Goal: Navigation & Orientation: Find specific page/section

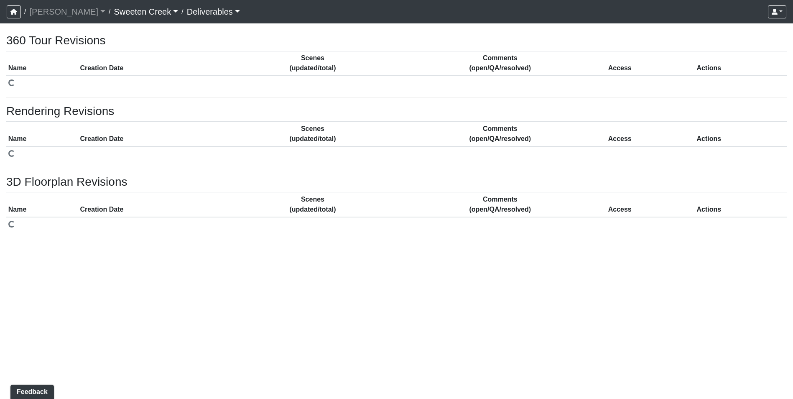
select select "public"
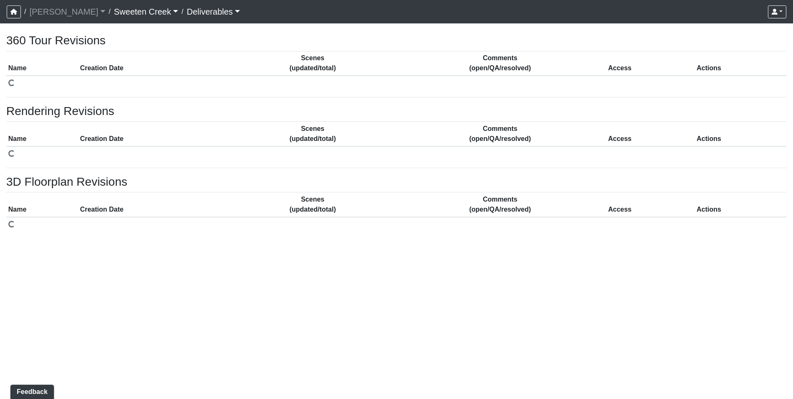
select select "public"
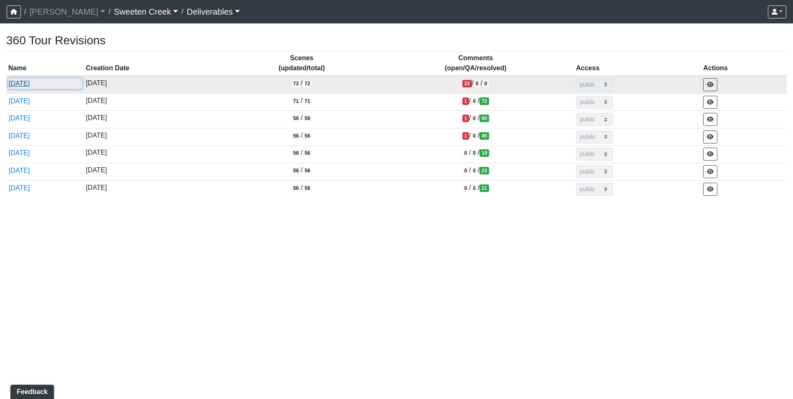
click at [23, 83] on button "[DATE]" at bounding box center [45, 83] width 74 height 11
click at [36, 81] on button "[DATE]" at bounding box center [45, 83] width 74 height 11
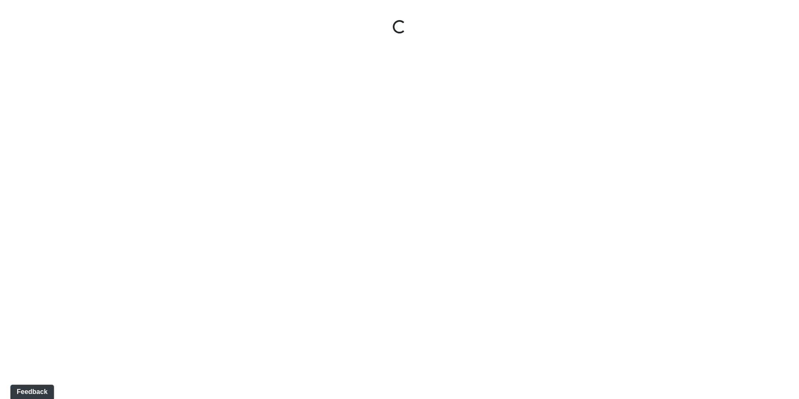
select select "1QVtRjyM1orE5pKiq1FaV1"
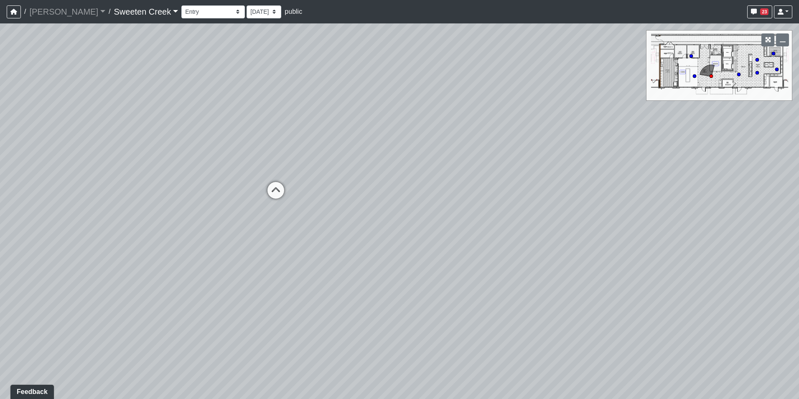
drag, startPoint x: 549, startPoint y: 328, endPoint x: 165, endPoint y: 219, distance: 398.7
click at [165, 218] on div "Loading... Office Loading... Reception Loading... Mailroom - Elevator Lobby Loa…" at bounding box center [399, 210] width 799 height 375
drag, startPoint x: 398, startPoint y: 195, endPoint x: 159, endPoint y: 220, distance: 240.4
click at [159, 220] on div "Loading... Office Loading... Reception Loading... Mailroom - Elevator Lobby Loa…" at bounding box center [399, 210] width 799 height 375
click at [298, 173] on div "Loading... Office Loading... Reception Loading... Mailroom - Elevator Lobby Loa…" at bounding box center [399, 210] width 799 height 375
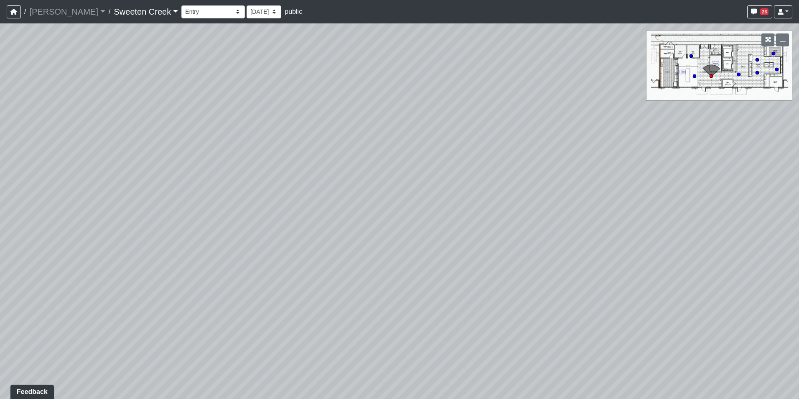
click at [706, 40] on div "Loading... Office Loading... Reception Loading... Mailroom - Elevator Lobby Loa…" at bounding box center [399, 210] width 799 height 375
drag, startPoint x: 246, startPoint y: 166, endPoint x: 647, endPoint y: 258, distance: 411.9
click at [648, 254] on div "Loading... Office Loading... Reception Loading... Mailroom - Elevator Lobby Loa…" at bounding box center [399, 210] width 799 height 375
drag, startPoint x: 371, startPoint y: 269, endPoint x: -2, endPoint y: 265, distance: 372.7
click at [0, 265] on html "/ Flournoy Flournoy Loading... / Sweeten Creek Sweeten Creek Loading... Sweeten…" at bounding box center [399, 199] width 799 height 399
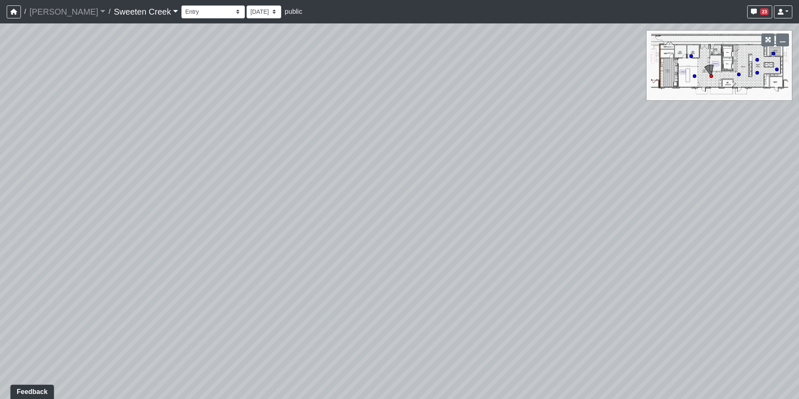
drag, startPoint x: 199, startPoint y: 295, endPoint x: 380, endPoint y: 253, distance: 185.3
click at [380, 253] on div "Loading... Office Loading... Reception Loading... Mailroom - Elevator Lobby Loa…" at bounding box center [399, 210] width 799 height 375
drag, startPoint x: 65, startPoint y: 236, endPoint x: 325, endPoint y: 201, distance: 262.2
click at [325, 201] on div "Loading... Office Loading... Reception Loading... Mailroom - Elevator Lobby Loa…" at bounding box center [399, 210] width 799 height 375
click at [775, 53] on circle at bounding box center [773, 53] width 3 height 3
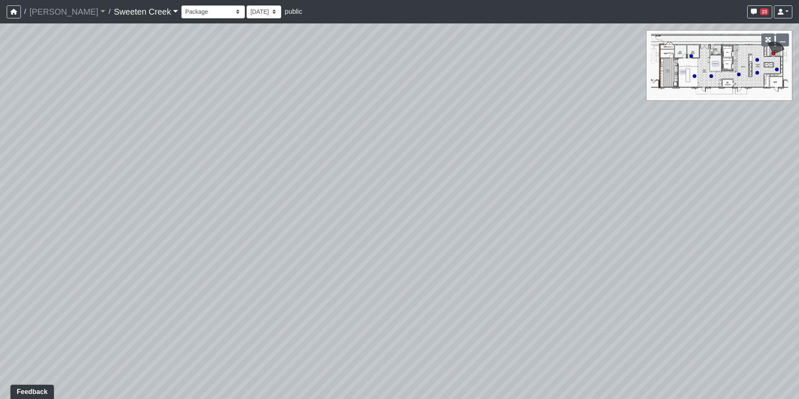
drag, startPoint x: 405, startPoint y: 234, endPoint x: 442, endPoint y: 150, distance: 91.9
click at [442, 150] on div "Loading... Office Loading... Reception Loading... Mailroom - Elevator Lobby Loa…" at bounding box center [399, 210] width 799 height 375
drag, startPoint x: 442, startPoint y: 151, endPoint x: 16, endPoint y: 112, distance: 427.1
click at [16, 112] on div "Loading... Office Loading... Reception Loading... Mailroom - Elevator Lobby Loa…" at bounding box center [399, 210] width 799 height 375
drag, startPoint x: 212, startPoint y: 105, endPoint x: 543, endPoint y: 38, distance: 337.7
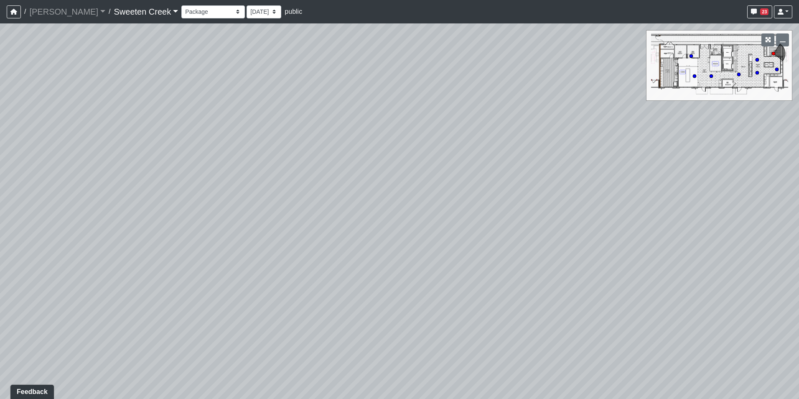
click at [538, 38] on div "Loading... Office Loading... Reception Loading... Mailroom - Elevator Lobby Loa…" at bounding box center [399, 210] width 799 height 375
drag, startPoint x: 429, startPoint y: 130, endPoint x: 514, endPoint y: 140, distance: 85.0
click at [511, 140] on div "Loading... Office Loading... Reception Loading... Mailroom - Elevator Lobby Loa…" at bounding box center [399, 210] width 799 height 375
drag, startPoint x: 359, startPoint y: 100, endPoint x: 52, endPoint y: 203, distance: 324.0
click at [52, 203] on div "Loading... Office Loading... Reception Loading... Mailroom - Elevator Lobby Loa…" at bounding box center [399, 210] width 799 height 375
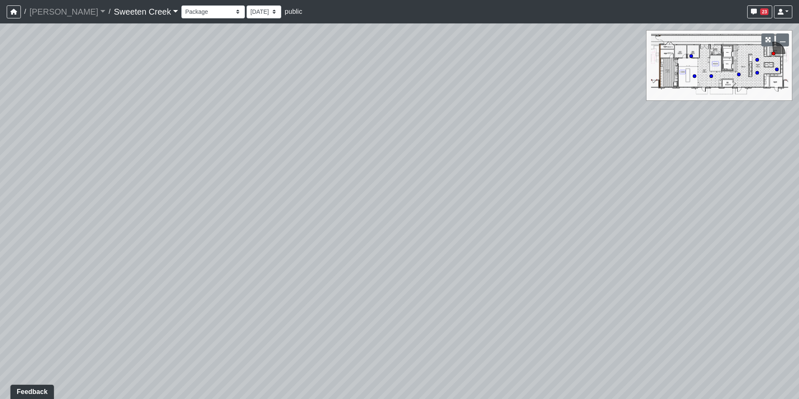
drag, startPoint x: 137, startPoint y: 240, endPoint x: 99, endPoint y: 229, distance: 39.9
click at [61, 247] on div "Loading... Office Loading... Reception Loading... Mailroom - Elevator Lobby Loa…" at bounding box center [399, 210] width 799 height 375
drag, startPoint x: 208, startPoint y: 200, endPoint x: 91, endPoint y: 200, distance: 117.4
click at [94, 200] on div "Loading... Office Loading... Reception Loading... Mailroom - Elevator Lobby Loa…" at bounding box center [399, 210] width 799 height 375
drag, startPoint x: 258, startPoint y: 202, endPoint x: 8, endPoint y: 123, distance: 262.2
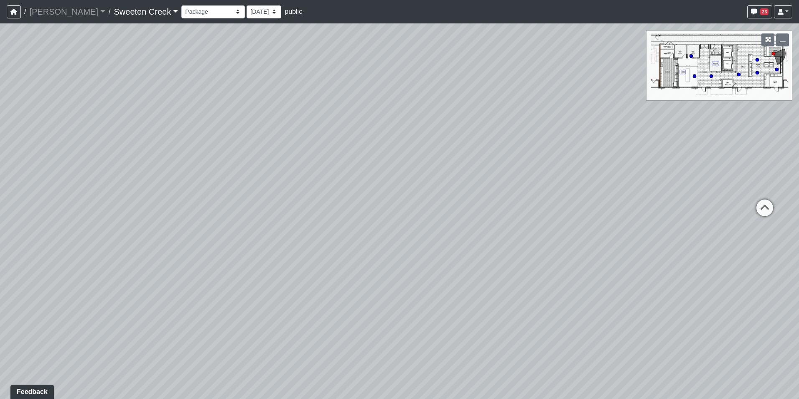
click at [8, 123] on div "Loading... Office Loading... Reception Loading... Mailroom - Elevator Lobby Loa…" at bounding box center [399, 210] width 799 height 375
click at [519, 120] on icon at bounding box center [515, 121] width 25 height 25
drag, startPoint x: 595, startPoint y: 164, endPoint x: 672, endPoint y: 144, distance: 80.4
click at [672, 144] on div "Loading... Office Loading... Reception Loading... Mailroom - Elevator Lobby Loa…" at bounding box center [399, 210] width 799 height 375
drag, startPoint x: 310, startPoint y: 164, endPoint x: 457, endPoint y: 403, distance: 280.4
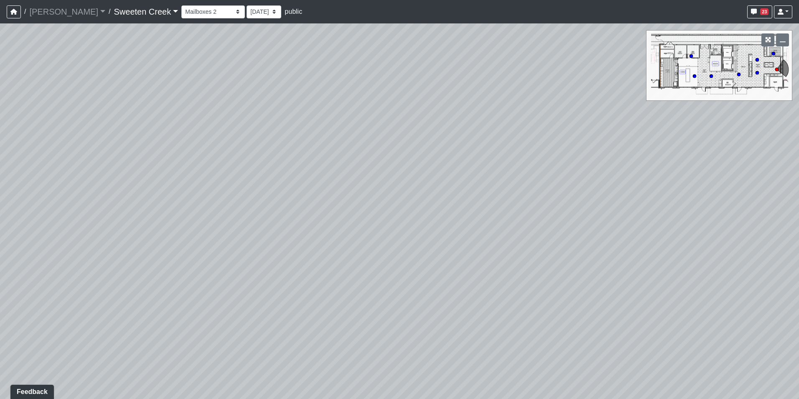
click at [457, 398] on html "/ Flournoy Flournoy Loading... / Sweeten Creek Sweeten Creek Loading... Sweeten…" at bounding box center [399, 199] width 799 height 399
drag, startPoint x: 298, startPoint y: 308, endPoint x: 871, endPoint y: 155, distance: 592.9
click at [799, 155] on html "/ Flournoy Flournoy Loading... / Sweeten Creek Sweeten Creek Loading... Sweeten…" at bounding box center [399, 199] width 799 height 399
drag, startPoint x: 368, startPoint y: 165, endPoint x: 570, endPoint y: 157, distance: 202.0
click at [572, 156] on div "Loading... Office Loading... Reception Loading... Mailroom - Elevator Lobby Loa…" at bounding box center [399, 210] width 799 height 375
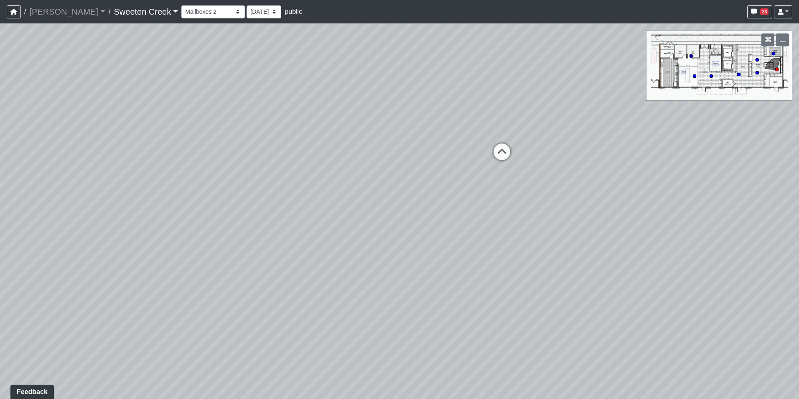
drag, startPoint x: 410, startPoint y: 175, endPoint x: 445, endPoint y: 176, distance: 35.1
click at [442, 176] on div "Loading... Office Loading... Reception Loading... Mailroom - Elevator Lobby Loa…" at bounding box center [399, 210] width 799 height 375
drag, startPoint x: 408, startPoint y: 175, endPoint x: 454, endPoint y: 175, distance: 46.0
click at [454, 175] on div "Loading... Office Loading... Reception Loading... Mailroom - Elevator Lobby Loa…" at bounding box center [399, 210] width 799 height 375
click at [758, 73] on circle at bounding box center [756, 72] width 3 height 3
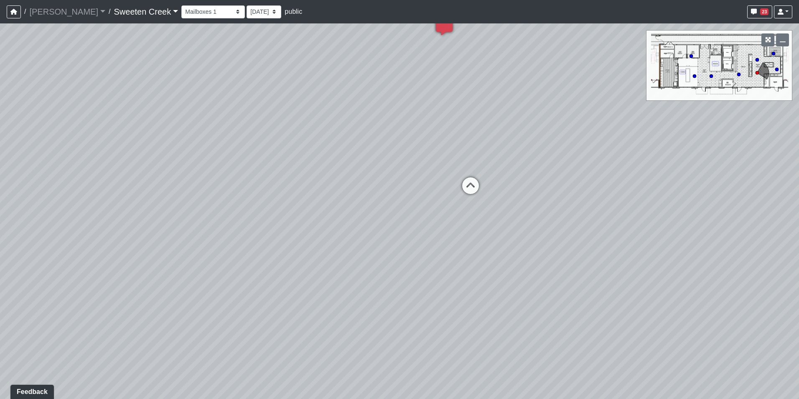
drag, startPoint x: 460, startPoint y: 207, endPoint x: 806, endPoint y: 249, distance: 348.4
click at [799, 249] on html "/ Flournoy Flournoy Loading... / Sweeten Creek Sweeten Creek Loading... Sweeten…" at bounding box center [399, 199] width 799 height 399
drag, startPoint x: 414, startPoint y: 256, endPoint x: 661, endPoint y: 226, distance: 249.2
click at [661, 226] on div "Loading... Office Loading... Reception Loading... Mailroom - Elevator Lobby Loa…" at bounding box center [399, 210] width 799 height 375
drag, startPoint x: 397, startPoint y: 247, endPoint x: 677, endPoint y: 216, distance: 281.7
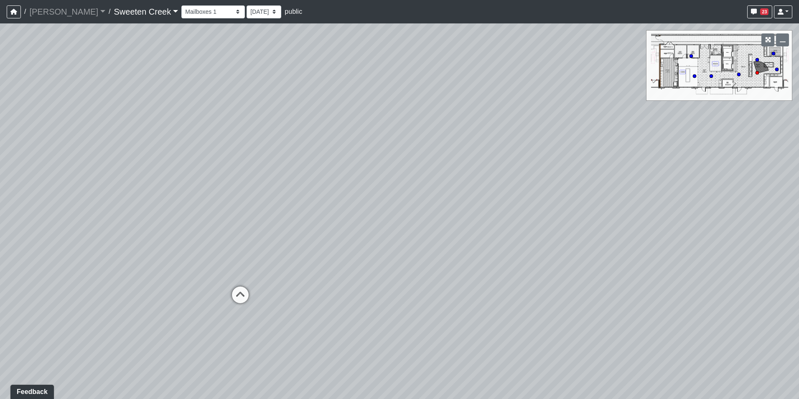
click at [677, 216] on div "Loading... Office Loading... Reception Loading... Mailroom - Elevator Lobby Loa…" at bounding box center [399, 210] width 799 height 375
click at [382, 254] on icon at bounding box center [380, 256] width 25 height 25
drag, startPoint x: 331, startPoint y: 195, endPoint x: 499, endPoint y: 244, distance: 175.9
click at [499, 244] on div "Loading... Office Loading... Reception Loading... Mailroom - Elevator Lobby Loa…" at bounding box center [399, 210] width 799 height 375
drag, startPoint x: 331, startPoint y: 212, endPoint x: 893, endPoint y: 137, distance: 566.2
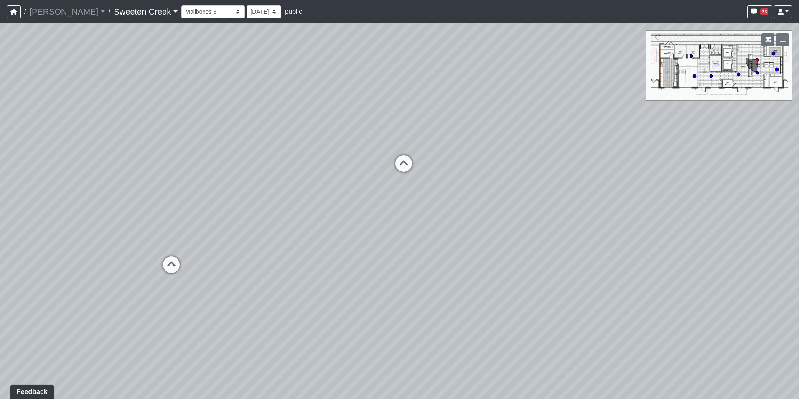
click at [799, 137] on html "/ Flournoy Flournoy Loading... / Sweeten Creek Sweeten Creek Loading... Sweeten…" at bounding box center [399, 199] width 799 height 399
click at [217, 243] on icon at bounding box center [216, 252] width 25 height 25
drag, startPoint x: 226, startPoint y: 174, endPoint x: 0, endPoint y: 259, distance: 241.3
click at [0, 259] on html "/ Flournoy Flournoy Loading... / Sweeten Creek Sweeten Creek Loading... Sweeten…" at bounding box center [399, 199] width 799 height 399
drag, startPoint x: 319, startPoint y: 228, endPoint x: -2, endPoint y: 207, distance: 321.6
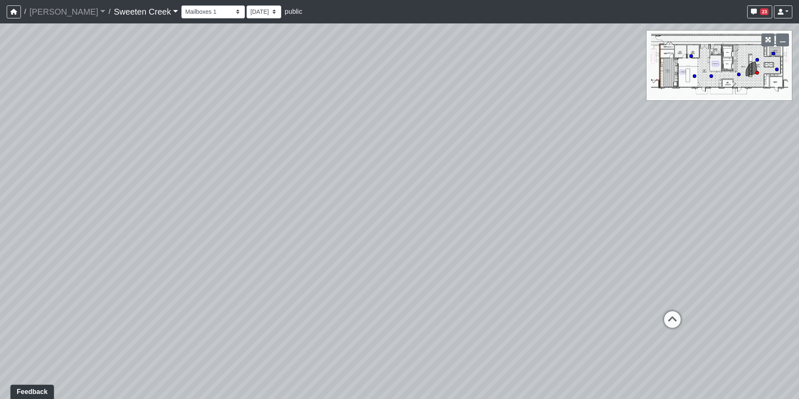
click at [0, 207] on html "/ Flournoy Flournoy Loading... / Sweeten Creek Sweeten Creek Loading... Sweeten…" at bounding box center [399, 199] width 799 height 399
drag, startPoint x: 275, startPoint y: 199, endPoint x: 15, endPoint y: 188, distance: 260.2
click at [0, 189] on html "/ Flournoy Flournoy Loading... / Sweeten Creek Sweeten Creek Loading... Sweeten…" at bounding box center [399, 199] width 799 height 399
drag, startPoint x: 50, startPoint y: 198, endPoint x: 32, endPoint y: 199, distance: 18.5
click at [37, 199] on div "Loading... Office Loading... Reception Loading... Mailroom - Elevator Lobby Loa…" at bounding box center [399, 210] width 799 height 375
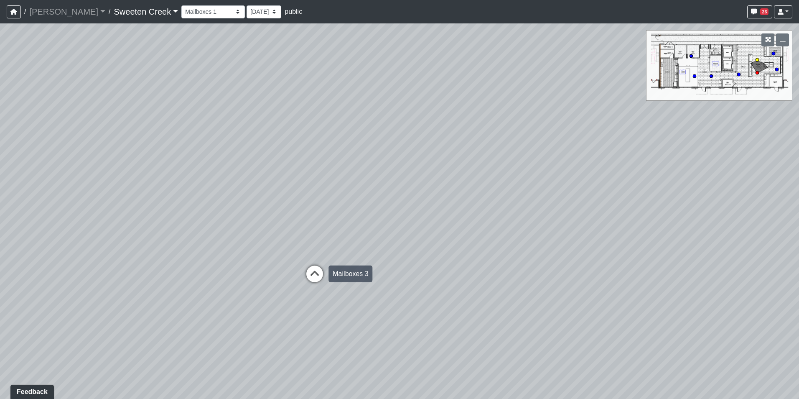
click at [313, 275] on icon at bounding box center [314, 277] width 25 height 25
click at [203, 12] on select "Bistro Fitness - Hobby Booth Seating Counter Dining Dining 2 Elevators Elevator…" at bounding box center [213, 11] width 64 height 13
click at [181, 5] on select "Bistro Fitness - Hobby Booth Seating Counter Dining Dining 2 Elevators Elevator…" at bounding box center [213, 11] width 64 height 13
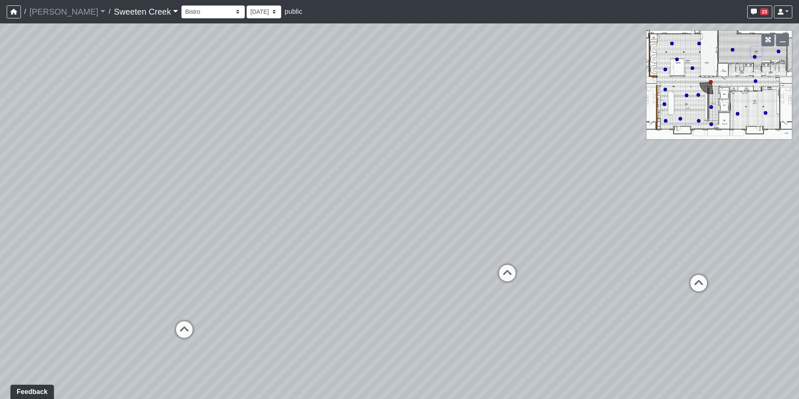
drag, startPoint x: 279, startPoint y: 236, endPoint x: 397, endPoint y: 236, distance: 117.8
click at [437, 236] on div "Loading... Office Loading... Reception Loading... Mailroom - Elevator Lobby Loa…" at bounding box center [399, 210] width 799 height 375
drag, startPoint x: 215, startPoint y: 250, endPoint x: 277, endPoint y: 237, distance: 64.0
click at [277, 237] on div "Loading... Office Loading... Reception Loading... Mailroom - Elevator Lobby Loa…" at bounding box center [399, 210] width 799 height 375
drag, startPoint x: 230, startPoint y: 244, endPoint x: 214, endPoint y: 213, distance: 34.8
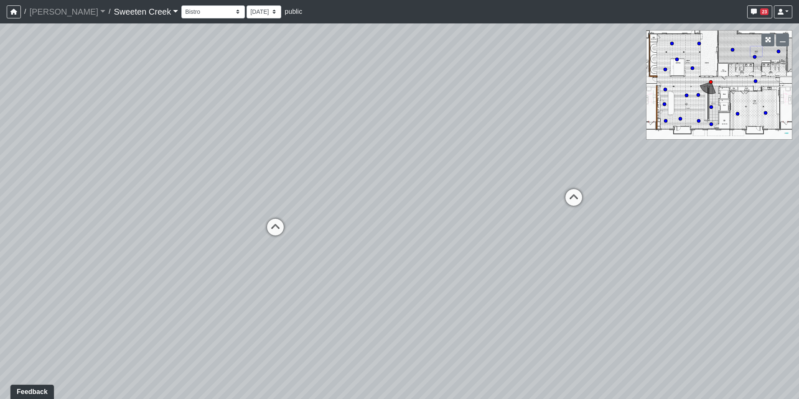
click at [214, 213] on div "Loading... Office Loading... Reception Loading... Mailroom - Elevator Lobby Loa…" at bounding box center [399, 210] width 799 height 375
drag, startPoint x: 366, startPoint y: 331, endPoint x: 46, endPoint y: 328, distance: 320.1
click at [46, 328] on div "Loading... Office Loading... Reception Loading... Mailroom - Elevator Lobby Loa…" at bounding box center [399, 210] width 799 height 375
click at [357, 183] on icon at bounding box center [355, 188] width 25 height 25
drag, startPoint x: 316, startPoint y: 183, endPoint x: 682, endPoint y: 249, distance: 371.0
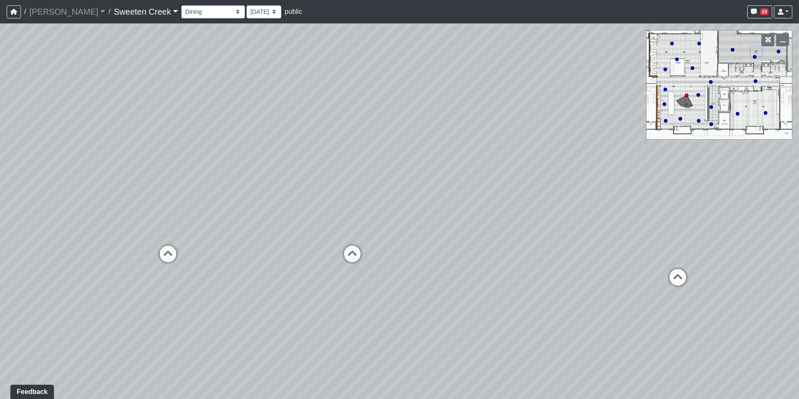
click at [682, 249] on div "Loading... Office Loading... Reception Loading... Mailroom - Elevator Lobby Loa…" at bounding box center [399, 210] width 799 height 375
drag, startPoint x: 410, startPoint y: 227, endPoint x: 632, endPoint y: 221, distance: 222.4
click at [629, 219] on div "Loading... Office Loading... Reception Loading... Mailroom - Elevator Lobby Loa…" at bounding box center [399, 210] width 799 height 375
drag, startPoint x: 376, startPoint y: 247, endPoint x: 662, endPoint y: 256, distance: 286.0
click at [668, 258] on div "Loading... Office Loading... Reception Loading... Mailroom - Elevator Lobby Loa…" at bounding box center [399, 210] width 799 height 375
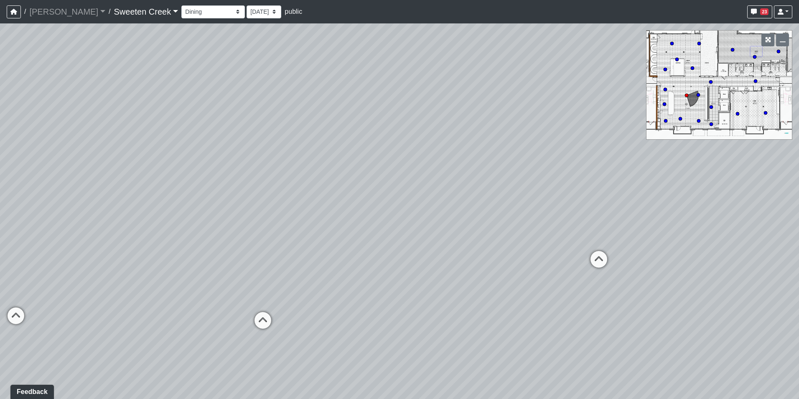
click at [520, 252] on div "Loading... Office Loading... Reception Loading... Mailroom - Elevator Lobby Loa…" at bounding box center [399, 210] width 799 height 375
drag, startPoint x: 324, startPoint y: 196, endPoint x: 786, endPoint y: 189, distance: 462.2
click at [786, 189] on div "Loading... Office Loading... Reception Loading... Mailroom - Elevator Lobby Loa…" at bounding box center [399, 210] width 799 height 375
click at [509, 201] on icon at bounding box center [515, 208] width 25 height 25
drag, startPoint x: 269, startPoint y: 212, endPoint x: 356, endPoint y: 290, distance: 116.9
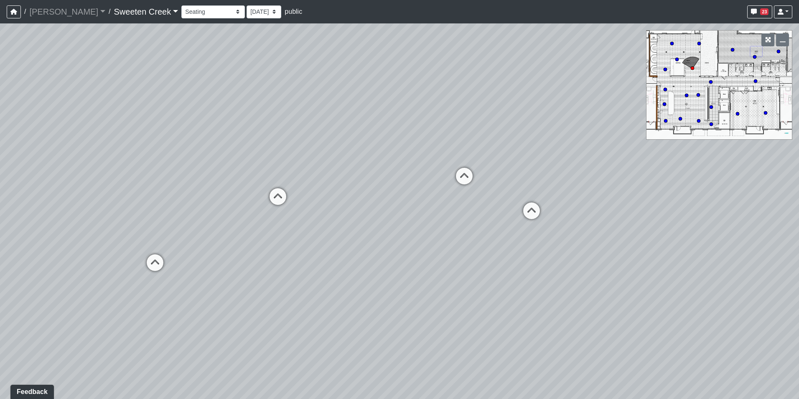
click at [356, 290] on div "Loading... Office Loading... Reception Loading... Mailroom - Elevator Lobby Loa…" at bounding box center [399, 210] width 799 height 375
drag, startPoint x: 387, startPoint y: 294, endPoint x: 655, endPoint y: 314, distance: 268.6
click at [655, 314] on div "Loading... Office Loading... Reception Loading... Mailroom - Elevator Lobby Loa…" at bounding box center [399, 210] width 799 height 375
drag, startPoint x: 426, startPoint y: 316, endPoint x: 403, endPoint y: 313, distance: 23.2
click at [403, 313] on div "Loading... Office Loading... Reception Loading... Mailroom - Elevator Lobby Loa…" at bounding box center [399, 210] width 799 height 375
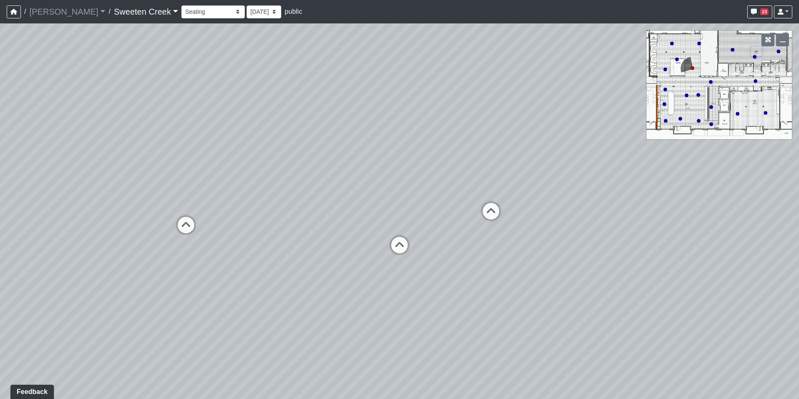
click at [403, 313] on div "Loading... Office Loading... Reception Loading... Mailroom - Elevator Lobby Loa…" at bounding box center [399, 210] width 799 height 375
drag, startPoint x: 399, startPoint y: 310, endPoint x: 558, endPoint y: 307, distance: 159.2
click at [558, 307] on div "Loading... Office Loading... Reception Loading... Mailroom - Elevator Lobby Loa…" at bounding box center [399, 210] width 799 height 375
drag, startPoint x: 523, startPoint y: 310, endPoint x: 553, endPoint y: 308, distance: 29.7
click at [553, 308] on div "Loading... Office Loading... Reception Loading... Mailroom - Elevator Lobby Loa…" at bounding box center [399, 210] width 799 height 375
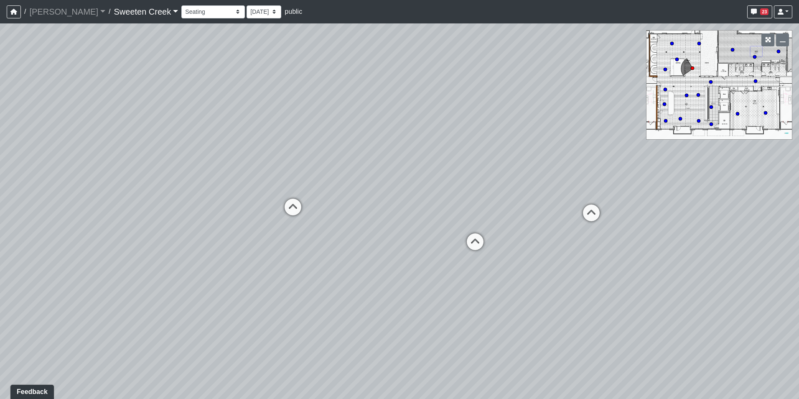
drag, startPoint x: 494, startPoint y: 289, endPoint x: 288, endPoint y: 286, distance: 205.6
click at [288, 286] on div "Loading... Office Loading... Reception Loading... Mailroom - Elevator Lobby Loa…" at bounding box center [399, 210] width 799 height 375
drag, startPoint x: 437, startPoint y: 279, endPoint x: 163, endPoint y: 275, distance: 275.0
click at [158, 277] on div "Loading... Office Loading... Reception Loading... Mailroom - Elevator Lobby Loa…" at bounding box center [399, 210] width 799 height 375
drag, startPoint x: 347, startPoint y: 273, endPoint x: 205, endPoint y: 263, distance: 142.4
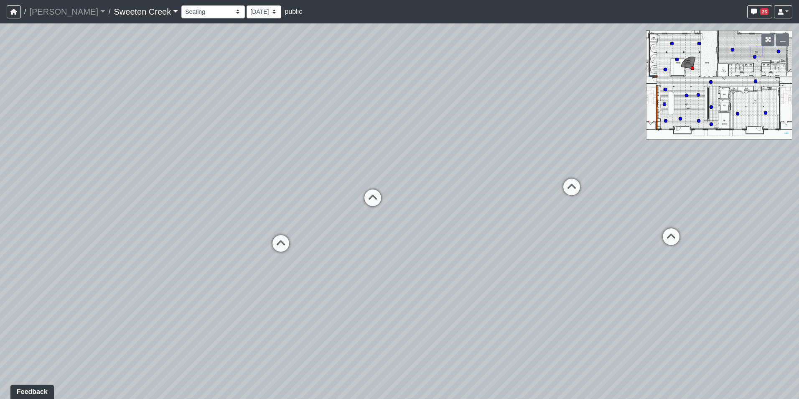
click at [237, 265] on div "Loading... Office Loading... Reception Loading... Mailroom - Elevator Lobby Loa…" at bounding box center [399, 210] width 799 height 375
drag, startPoint x: 385, startPoint y: 253, endPoint x: 115, endPoint y: 313, distance: 276.6
click at [115, 313] on div "Loading... Office Loading... Reception Loading... Mailroom - Elevator Lobby Loa…" at bounding box center [399, 210] width 799 height 375
click at [752, 15] on icon "button" at bounding box center [754, 12] width 6 height 6
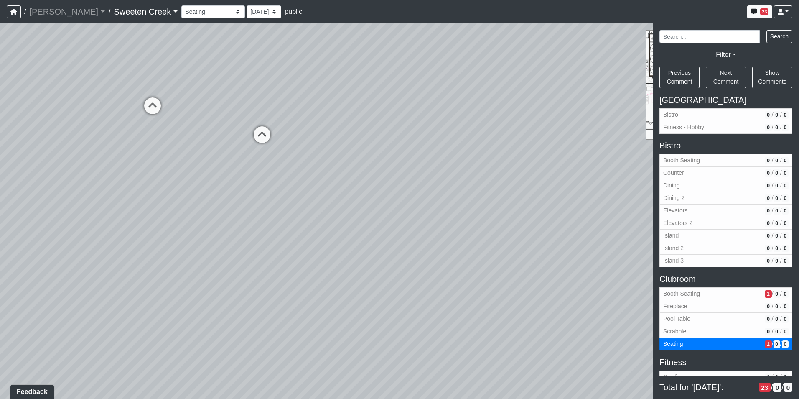
drag, startPoint x: 543, startPoint y: 344, endPoint x: 569, endPoint y: 216, distance: 130.9
click at [569, 216] on div "Loading... Office Loading... Reception Loading... Mailroom - Elevator Lobby Loa…" at bounding box center [399, 210] width 799 height 375
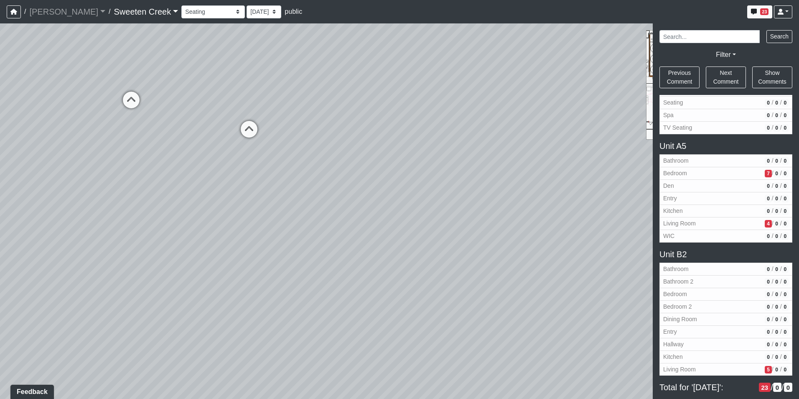
scroll to position [847, 0]
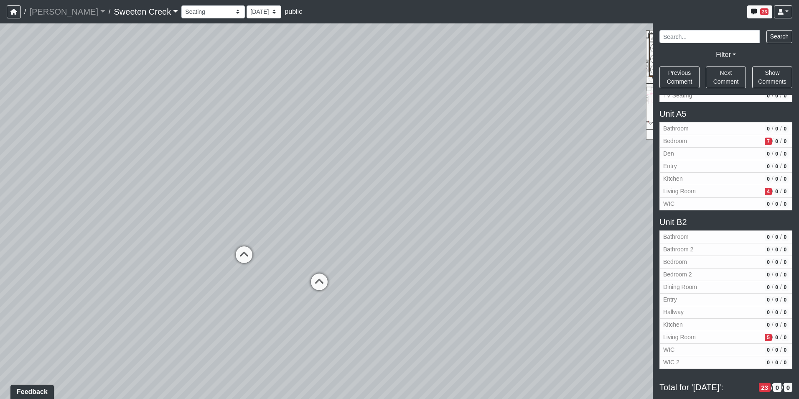
drag, startPoint x: 289, startPoint y: 186, endPoint x: 389, endPoint y: 369, distance: 208.3
click at [389, 369] on div "Loading... Office Loading... Reception Loading... Mailroom - Elevator Lobby Loa…" at bounding box center [399, 210] width 799 height 375
click at [246, 252] on icon at bounding box center [248, 255] width 25 height 25
drag, startPoint x: 258, startPoint y: 275, endPoint x: 0, endPoint y: 254, distance: 258.7
click at [0, 254] on html "/ Flournoy Flournoy Loading... / Sweeten Creek Sweeten Creek Loading... Sweeten…" at bounding box center [399, 199] width 799 height 399
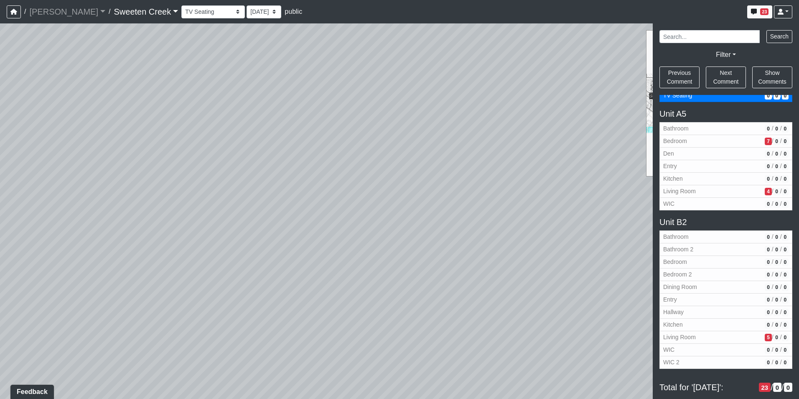
drag, startPoint x: 392, startPoint y: 238, endPoint x: 440, endPoint y: 155, distance: 95.6
click at [440, 155] on div "Loading... Office Loading... Reception Loading... Mailroom - Elevator Lobby Loa…" at bounding box center [399, 210] width 799 height 375
drag, startPoint x: 261, startPoint y: 218, endPoint x: 558, endPoint y: 149, distance: 305.0
click at [558, 149] on div "Loading... Office Loading... Reception Loading... Mailroom - Elevator Lobby Loa…" at bounding box center [399, 210] width 799 height 375
drag, startPoint x: 331, startPoint y: 182, endPoint x: 608, endPoint y: 141, distance: 280.8
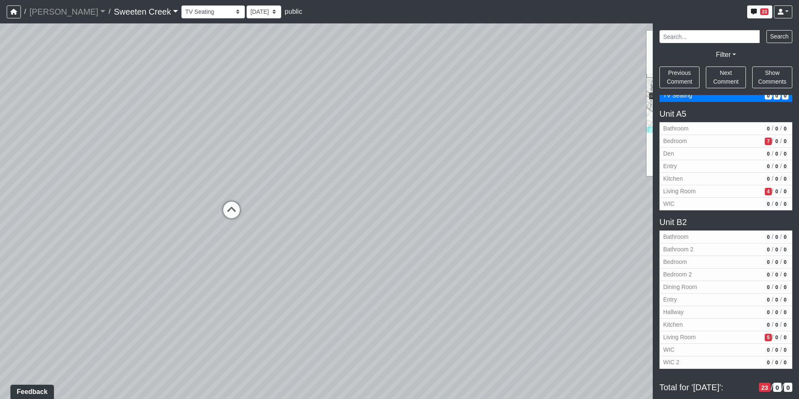
click at [595, 141] on div "Loading... Office Loading... Reception Loading... Mailroom - Elevator Lobby Loa…" at bounding box center [399, 210] width 799 height 375
drag, startPoint x: 465, startPoint y: 213, endPoint x: 626, endPoint y: 266, distance: 169.0
click at [626, 264] on div "Loading... Office Loading... Reception Loading... Mailroom - Elevator Lobby Loa…" at bounding box center [399, 210] width 799 height 375
drag, startPoint x: 333, startPoint y: 235, endPoint x: 315, endPoint y: 381, distance: 146.6
click at [315, 381] on div "Loading... Office Loading... Reception Loading... Mailroom - Elevator Lobby Loa…" at bounding box center [399, 210] width 799 height 375
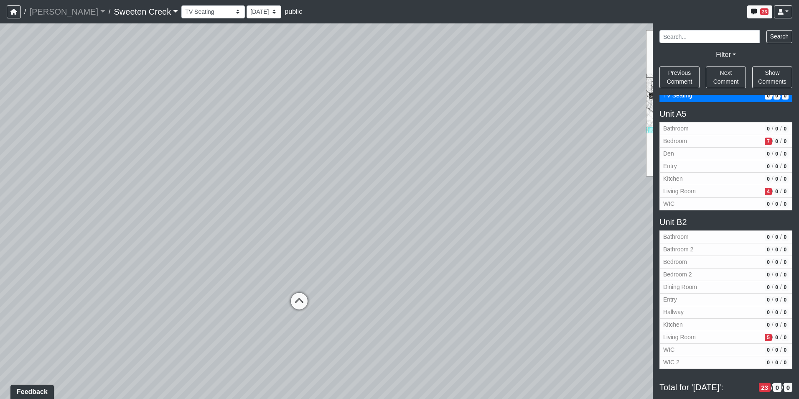
click at [289, 305] on icon at bounding box center [299, 304] width 25 height 25
drag, startPoint x: 272, startPoint y: 311, endPoint x: -2, endPoint y: 283, distance: 274.7
click at [0, 283] on html "/ Flournoy Flournoy Loading... / Sweeten Creek Sweeten Creek Loading... Sweeten…" at bounding box center [399, 199] width 799 height 399
drag, startPoint x: 306, startPoint y: 280, endPoint x: -2, endPoint y: 219, distance: 313.4
click at [0, 219] on html "/ Flournoy Flournoy Loading... / Sweeten Creek Sweeten Creek Loading... Sweeten…" at bounding box center [399, 199] width 799 height 399
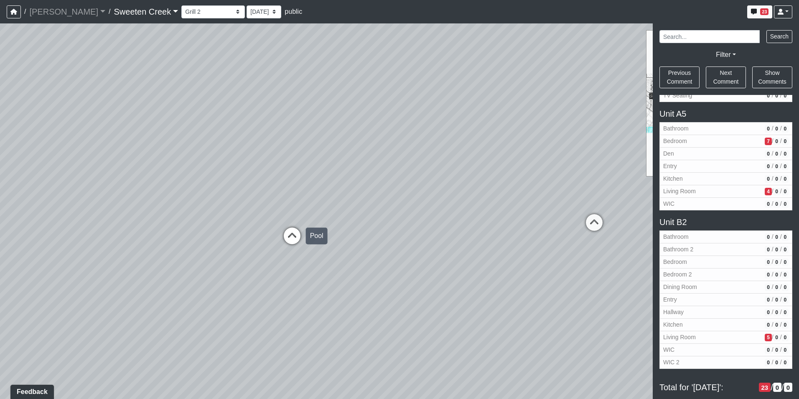
click at [290, 235] on icon at bounding box center [292, 239] width 25 height 25
drag, startPoint x: 368, startPoint y: 240, endPoint x: 10, endPoint y: 260, distance: 359.0
click at [11, 258] on div "Loading... Office Loading... Reception Loading... Mailroom - Elevator Lobby Loa…" at bounding box center [399, 210] width 799 height 375
drag, startPoint x: 365, startPoint y: 256, endPoint x: 220, endPoint y: 270, distance: 145.7
click at [220, 270] on div "Loading... Office Loading... Reception Loading... Mailroom - Elevator Lobby Loa…" at bounding box center [399, 210] width 799 height 375
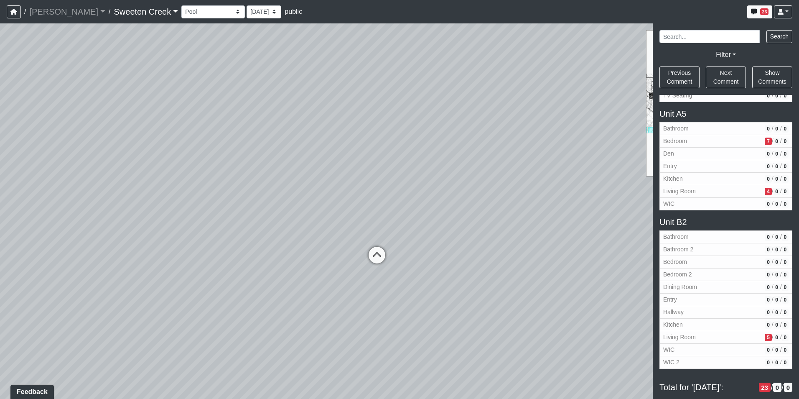
drag, startPoint x: 260, startPoint y: 186, endPoint x: 149, endPoint y: 262, distance: 134.9
click at [149, 262] on div "Loading... Office Loading... Reception Loading... Mailroom - Elevator Lobby Loa…" at bounding box center [399, 210] width 799 height 375
drag, startPoint x: 91, startPoint y: 243, endPoint x: 305, endPoint y: 238, distance: 214.4
click at [304, 238] on div "Loading... Office Loading... Reception Loading... Mailroom - Elevator Lobby Loa…" at bounding box center [399, 210] width 799 height 375
click at [262, 227] on div "Loading... Office Loading... Reception Loading... Mailroom - Elevator Lobby Loa…" at bounding box center [399, 210] width 799 height 375
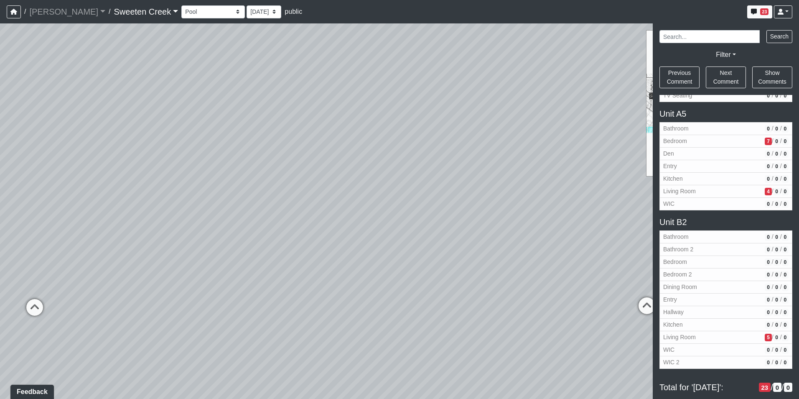
drag, startPoint x: 183, startPoint y: 227, endPoint x: 229, endPoint y: 275, distance: 66.8
click at [229, 275] on div "Loading... Office Loading... Reception Loading... Mailroom - Elevator Lobby Loa…" at bounding box center [399, 210] width 799 height 375
drag, startPoint x: 188, startPoint y: 194, endPoint x: 410, endPoint y: 190, distance: 221.9
click at [403, 193] on div "Loading... Office Loading... Reception Loading... Mailroom - Elevator Lobby Loa…" at bounding box center [399, 210] width 799 height 375
drag, startPoint x: 224, startPoint y: 196, endPoint x: 549, endPoint y: 178, distance: 325.2
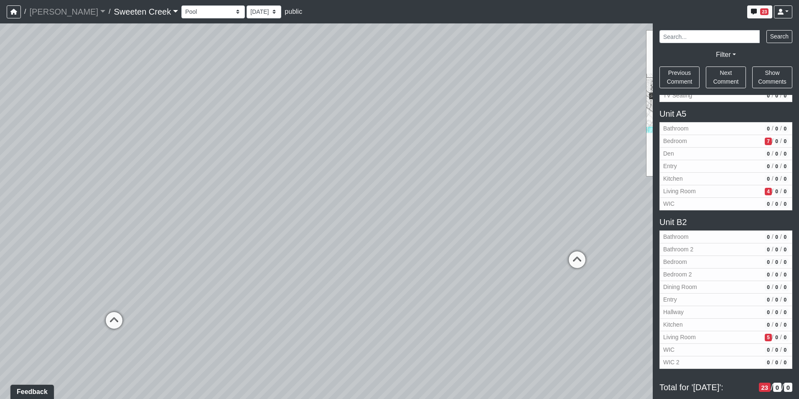
click at [549, 178] on div "Loading... Office Loading... Reception Loading... Mailroom - Elevator Lobby Loa…" at bounding box center [399, 210] width 799 height 375
drag, startPoint x: 379, startPoint y: 256, endPoint x: 583, endPoint y: 96, distance: 259.0
click at [583, 96] on div "Loading... Office Loading... Reception Loading... Mailroom - Elevator Lobby Loa…" at bounding box center [399, 210] width 799 height 375
drag, startPoint x: 431, startPoint y: 181, endPoint x: 224, endPoint y: 240, distance: 215.5
click at [224, 240] on div "Loading... Office Loading... Reception Loading... Mailroom - Elevator Lobby Loa…" at bounding box center [399, 210] width 799 height 375
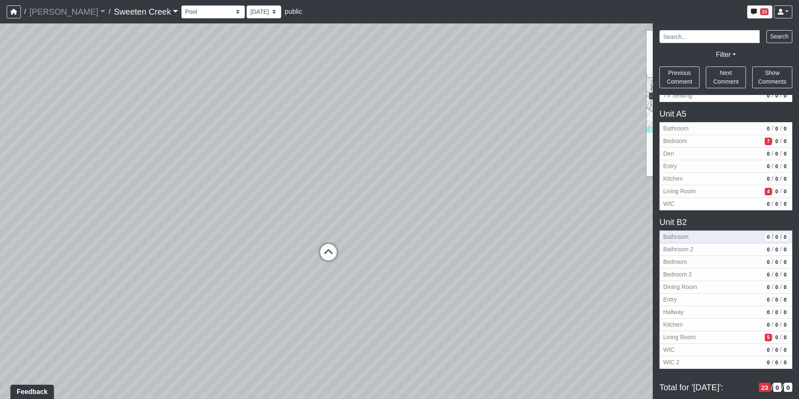
drag, startPoint x: 170, startPoint y: 207, endPoint x: 676, endPoint y: 239, distance: 507.0
click at [676, 239] on div "NON-CURRENT REVISION Loading... Office Loading... Reception Loading... Mailroom…" at bounding box center [399, 210] width 799 height 375
drag, startPoint x: 356, startPoint y: 251, endPoint x: 587, endPoint y: 266, distance: 231.6
click at [587, 266] on div "Loading... Office Loading... Reception Loading... Mailroom - Elevator Lobby Loa…" at bounding box center [399, 210] width 799 height 375
drag, startPoint x: 332, startPoint y: 261, endPoint x: 572, endPoint y: 381, distance: 269.1
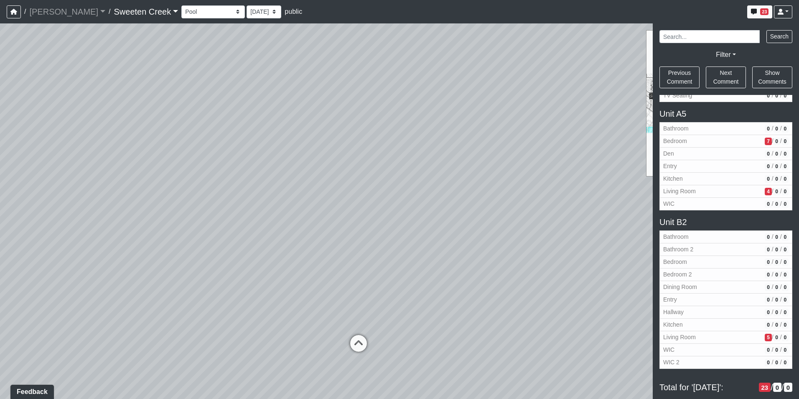
click at [572, 381] on div "Loading... Office Loading... Reception Loading... Mailroom - Elevator Lobby Loa…" at bounding box center [399, 210] width 799 height 375
drag, startPoint x: 323, startPoint y: 317, endPoint x: 593, endPoint y: 311, distance: 270.0
click at [563, 315] on div "Loading... Office Loading... Reception Loading... Mailroom - Elevator Lobby Loa…" at bounding box center [399, 210] width 799 height 375
drag, startPoint x: 418, startPoint y: 301, endPoint x: 658, endPoint y: 286, distance: 239.9
click at [656, 285] on div "NON-CURRENT REVISION Loading... Office Loading... Reception Loading... Mailroom…" at bounding box center [399, 210] width 799 height 375
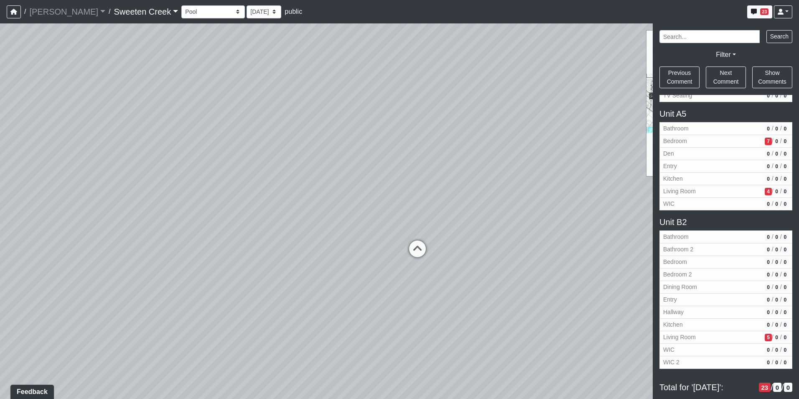
drag, startPoint x: 316, startPoint y: 255, endPoint x: 357, endPoint y: 198, distance: 71.0
click at [357, 198] on div "Loading... Office Loading... Reception Loading... Mailroom - Elevator Lobby Loa…" at bounding box center [399, 210] width 799 height 375
click at [416, 251] on icon at bounding box center [417, 252] width 25 height 25
click at [378, 265] on icon at bounding box center [384, 269] width 25 height 25
drag, startPoint x: 369, startPoint y: 273, endPoint x: 97, endPoint y: 254, distance: 271.9
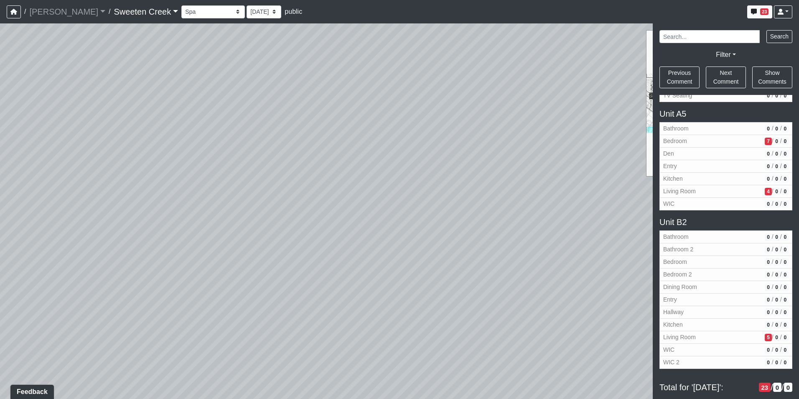
click at [97, 254] on div "Loading... Office Loading... Reception Loading... Mailroom - Elevator Lobby Loa…" at bounding box center [399, 210] width 799 height 375
drag, startPoint x: 178, startPoint y: 259, endPoint x: 518, endPoint y: 273, distance: 339.6
click at [518, 273] on div "Loading... Office Loading... Reception Loading... Mailroom - Elevator Lobby Loa…" at bounding box center [399, 210] width 799 height 375
click at [236, 268] on icon at bounding box center [229, 268] width 25 height 25
click at [462, 282] on icon at bounding box center [472, 289] width 25 height 25
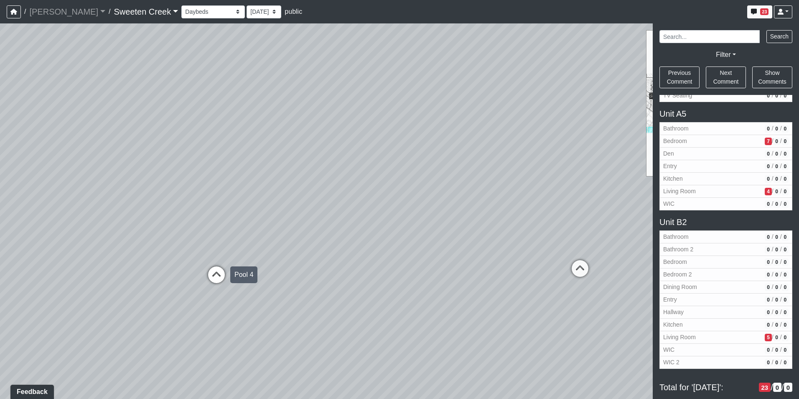
click at [209, 272] on icon at bounding box center [216, 278] width 25 height 25
click at [524, 232] on icon at bounding box center [528, 242] width 25 height 25
select select "uiouwWsifDQkcFM6DE8xBb"
drag, startPoint x: 228, startPoint y: 320, endPoint x: 443, endPoint y: 267, distance: 221.5
click at [443, 267] on div "Loading... Office Loading... Reception Loading... Mailroom - Elevator Lobby Loa…" at bounding box center [399, 210] width 799 height 375
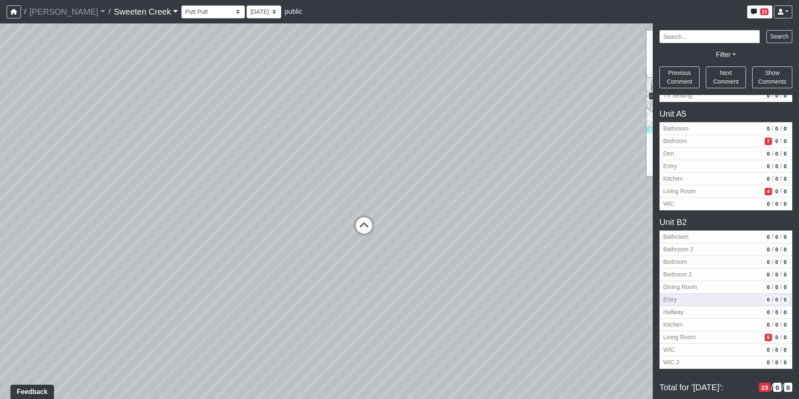
drag, startPoint x: 355, startPoint y: 267, endPoint x: 710, endPoint y: 298, distance: 356.9
click at [710, 298] on div "NON-CURRENT REVISION Loading... Office Loading... Reception Loading... Mailroom…" at bounding box center [399, 210] width 799 height 375
drag, startPoint x: 551, startPoint y: 307, endPoint x: 596, endPoint y: 249, distance: 73.9
click at [596, 249] on div "Loading... Office Loading... Reception Loading... Mailroom - Elevator Lobby Loa…" at bounding box center [399, 210] width 799 height 375
drag, startPoint x: 563, startPoint y: 237, endPoint x: 642, endPoint y: 229, distance: 79.0
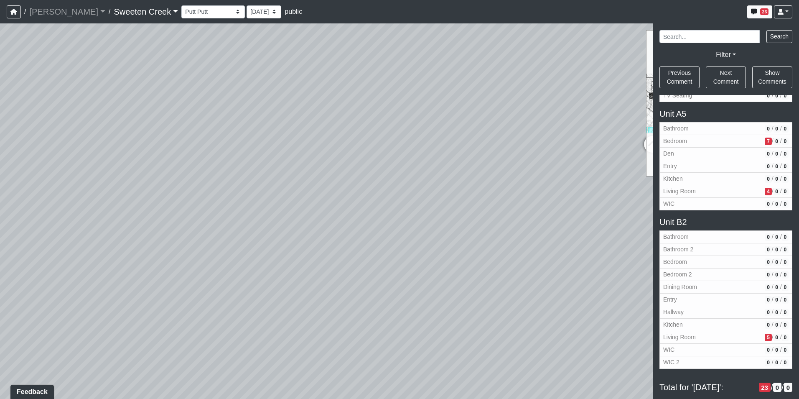
click at [642, 229] on div "Loading... Office Loading... Reception Loading... Mailroom - Elevator Lobby Loa…" at bounding box center [399, 210] width 799 height 375
drag, startPoint x: 585, startPoint y: 244, endPoint x: 544, endPoint y: 257, distance: 42.9
click at [576, 250] on div "Loading... Office Loading... Reception Loading... Mailroom - Elevator Lobby Loa…" at bounding box center [399, 210] width 799 height 375
drag, startPoint x: 437, startPoint y: 230, endPoint x: 460, endPoint y: 314, distance: 86.7
click at [460, 314] on div "Loading... Office Loading... Reception Loading... Mailroom - Elevator Lobby Loa…" at bounding box center [399, 210] width 799 height 375
